Goal: Information Seeking & Learning: Learn about a topic

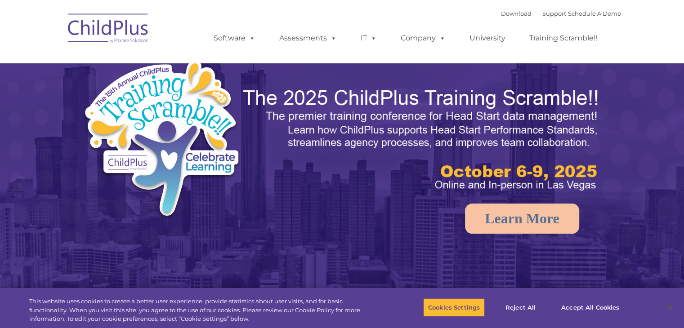
select select "MEDIUM"
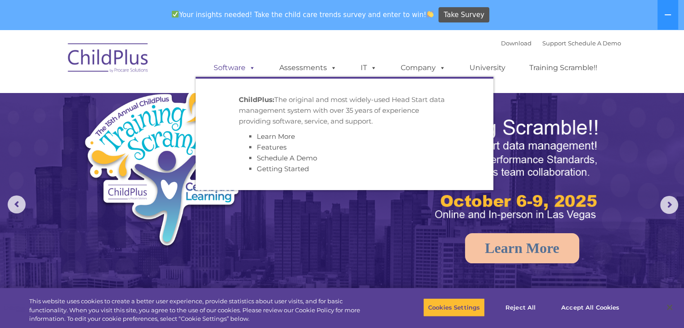
click at [238, 68] on link "Software" at bounding box center [235, 68] width 60 height 18
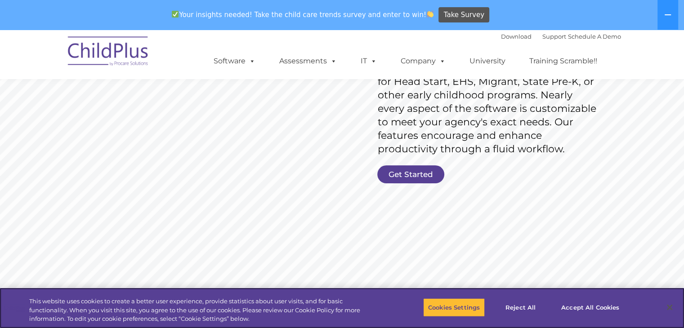
scroll to position [166, 0]
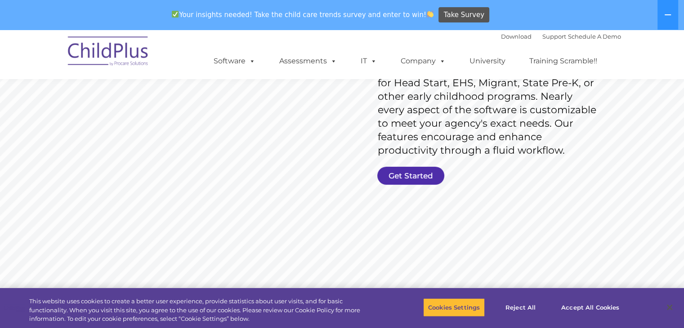
click at [423, 175] on link "Get Started" at bounding box center [411, 176] width 67 height 18
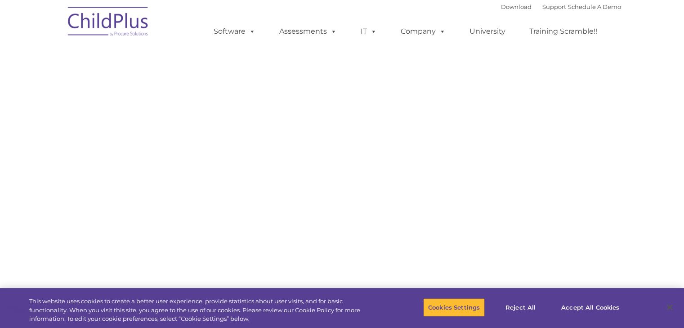
select select "MEDIUM"
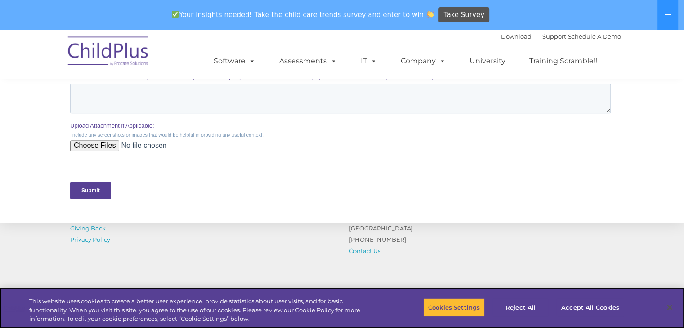
scroll to position [473, 0]
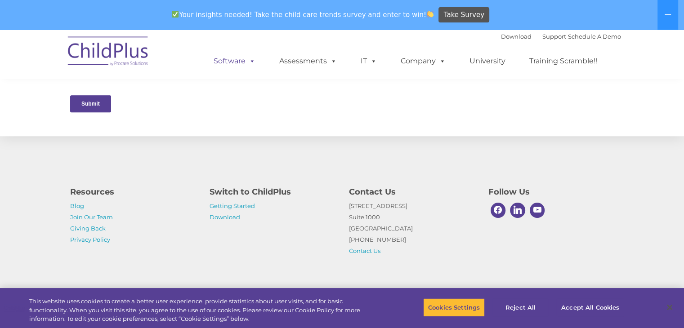
click at [250, 65] on span at bounding box center [251, 61] width 10 height 9
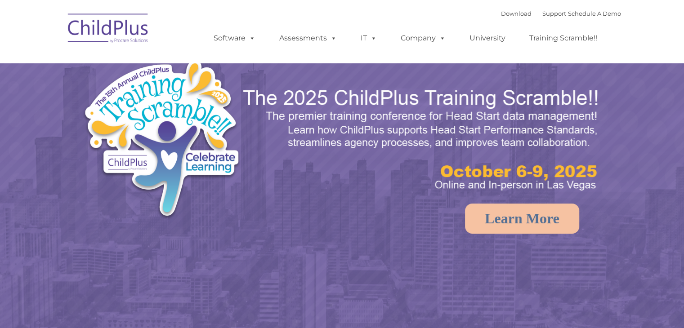
select select "MEDIUM"
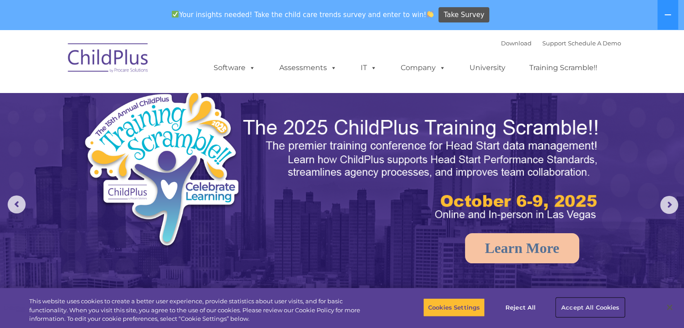
click at [575, 308] on button "Accept All Cookies" at bounding box center [591, 307] width 68 height 19
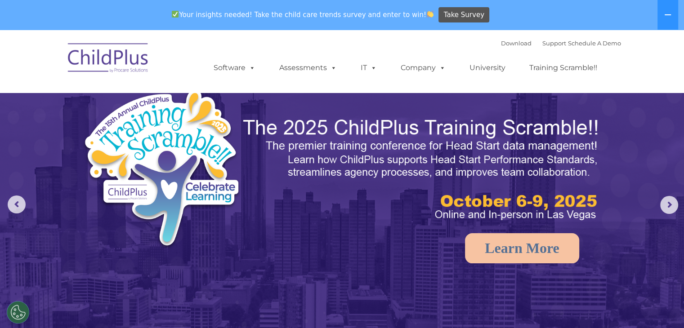
click at [23, 134] on img at bounding box center [342, 245] width 684 height 431
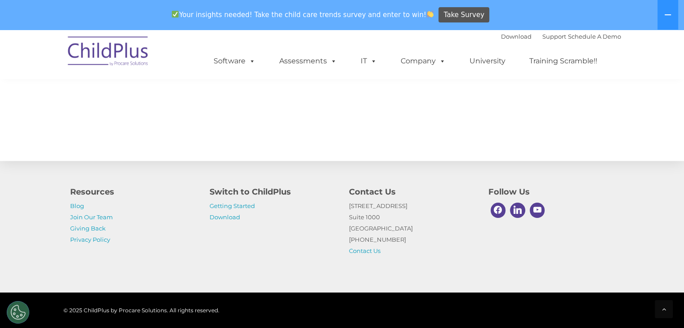
scroll to position [995, 0]
